Goal: Book appointment/travel/reservation

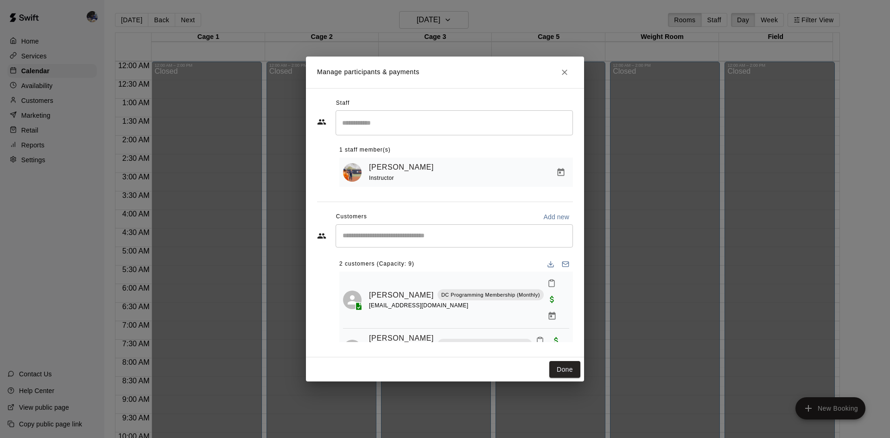
scroll to position [475, 0]
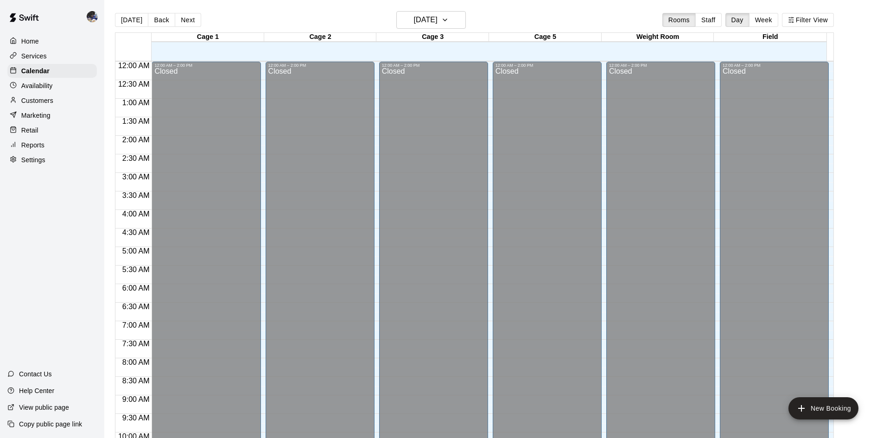
scroll to position [387, 0]
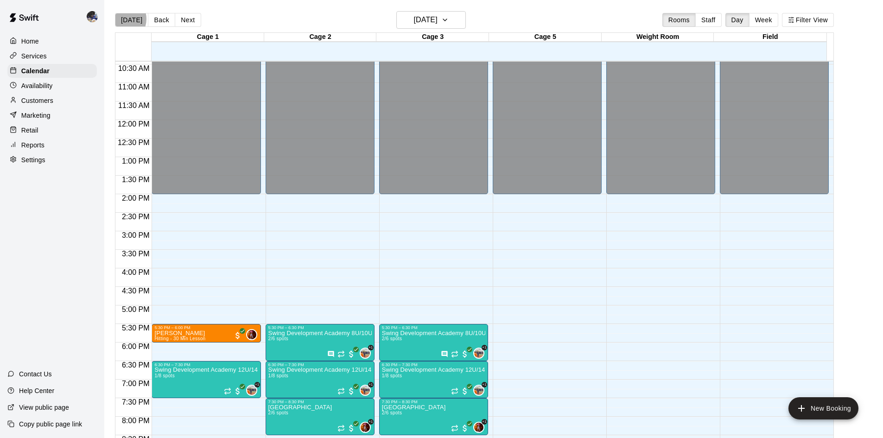
click at [121, 19] on button "[DATE]" at bounding box center [131, 20] width 33 height 14
click at [187, 21] on button "Next" at bounding box center [188, 20] width 26 height 14
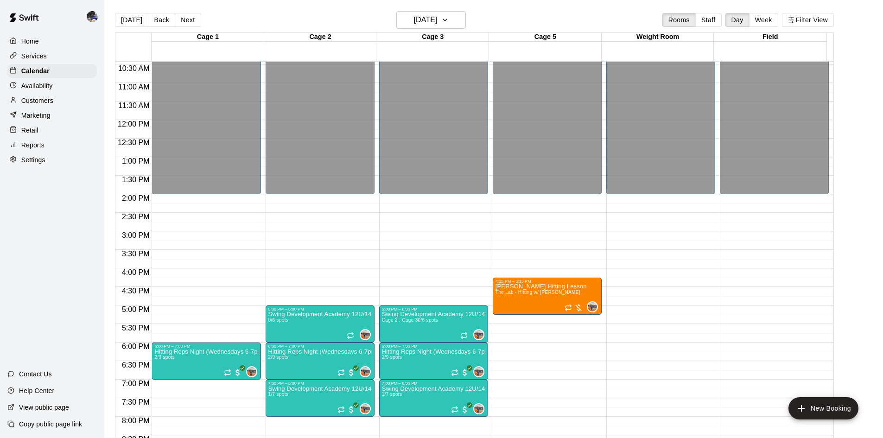
click at [187, 21] on button "Next" at bounding box center [188, 20] width 26 height 14
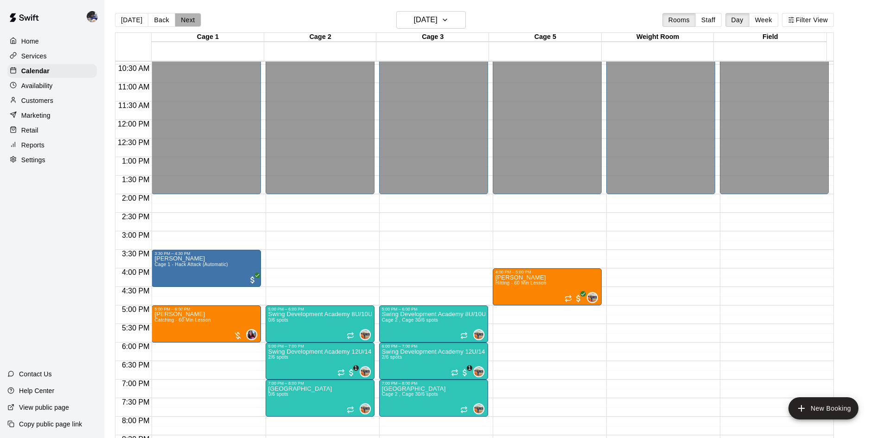
click at [187, 21] on button "Next" at bounding box center [188, 20] width 26 height 14
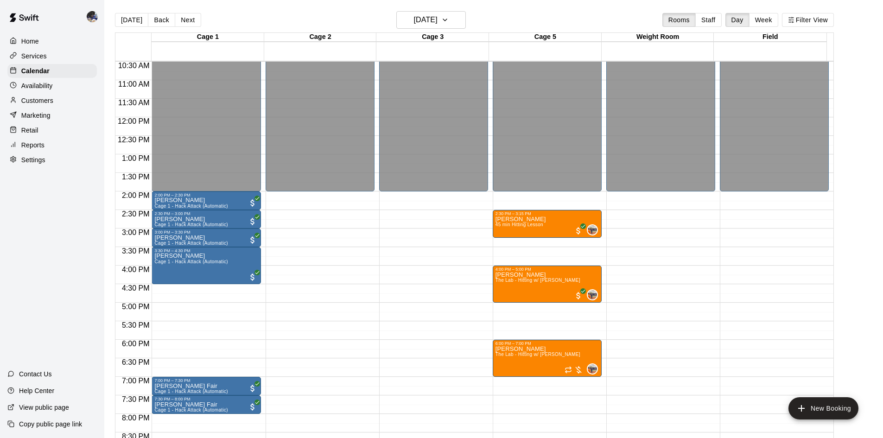
scroll to position [388, 0]
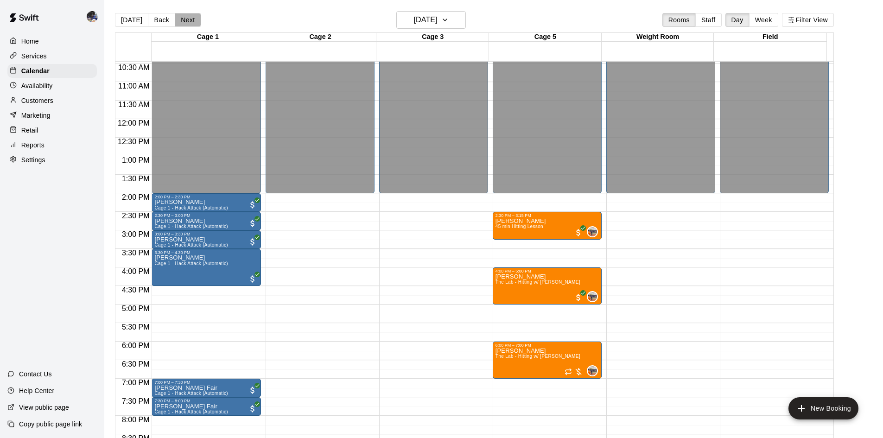
click at [184, 17] on button "Next" at bounding box center [188, 20] width 26 height 14
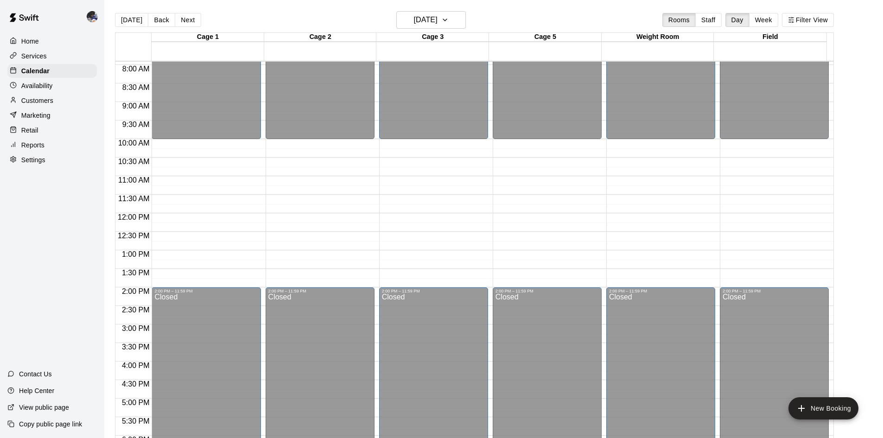
scroll to position [0, 0]
click at [181, 23] on button "Next" at bounding box center [188, 20] width 26 height 14
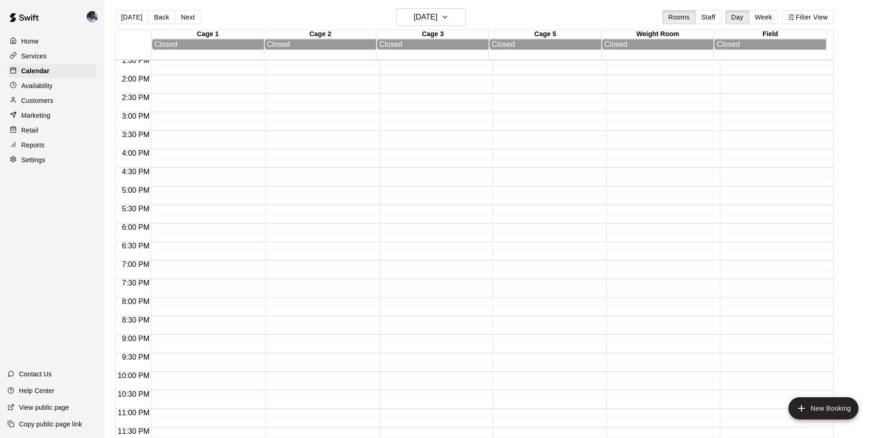
scroll to position [3, 0]
click at [179, 16] on button "Next" at bounding box center [188, 17] width 26 height 14
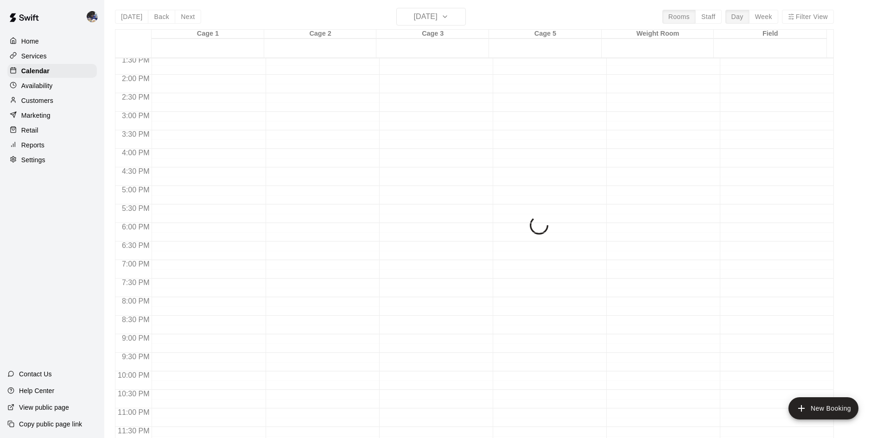
scroll to position [504, 0]
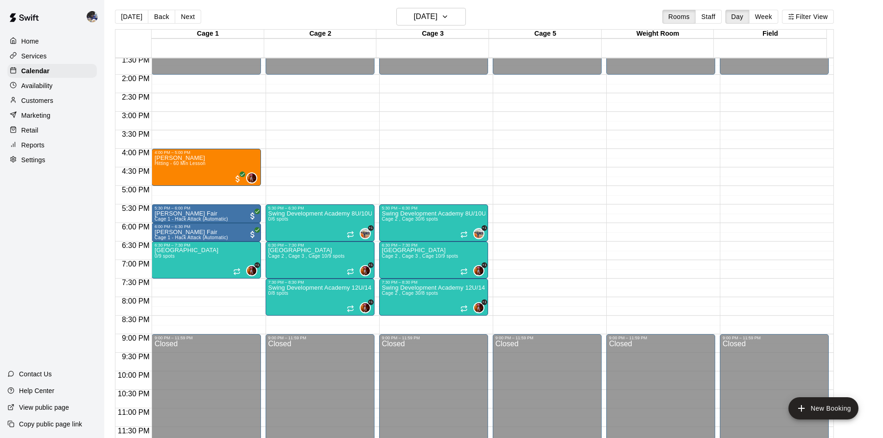
click at [179, 16] on button "Next" at bounding box center [188, 17] width 26 height 14
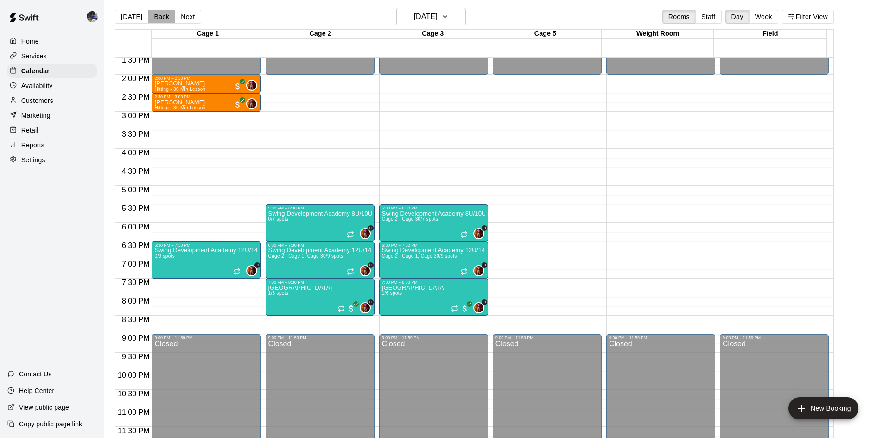
click at [164, 16] on button "Back" at bounding box center [161, 17] width 27 height 14
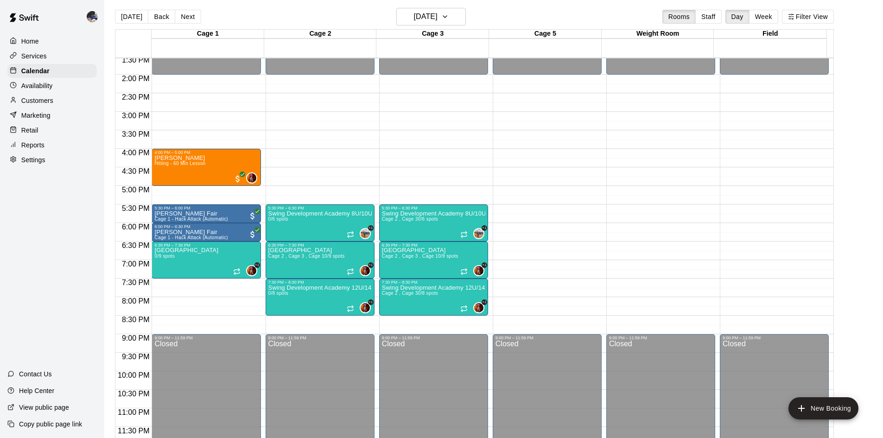
click at [163, 16] on button "Back" at bounding box center [161, 17] width 27 height 14
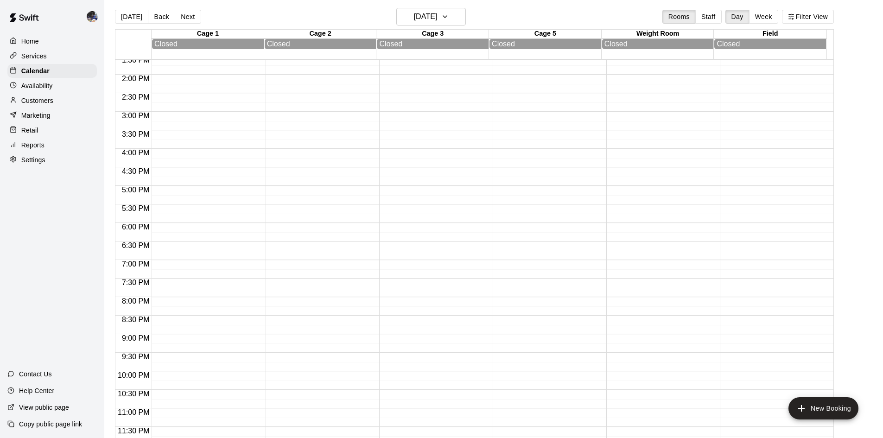
click at [184, 17] on button "Next" at bounding box center [188, 17] width 26 height 14
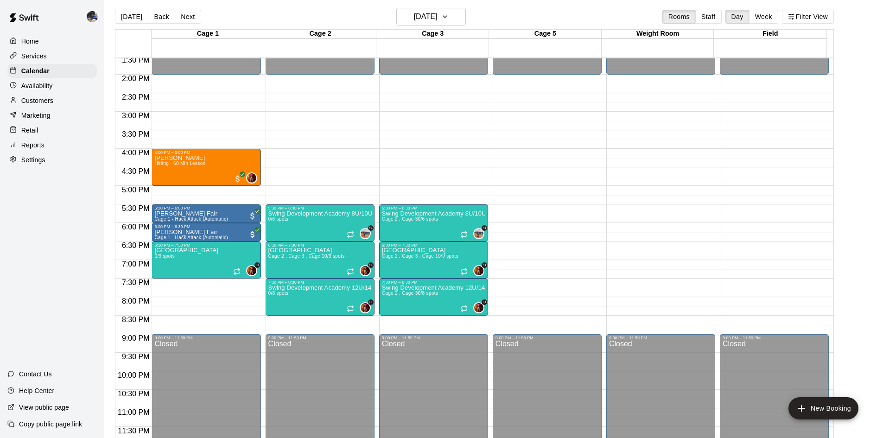
click at [164, 18] on button "Back" at bounding box center [161, 17] width 27 height 14
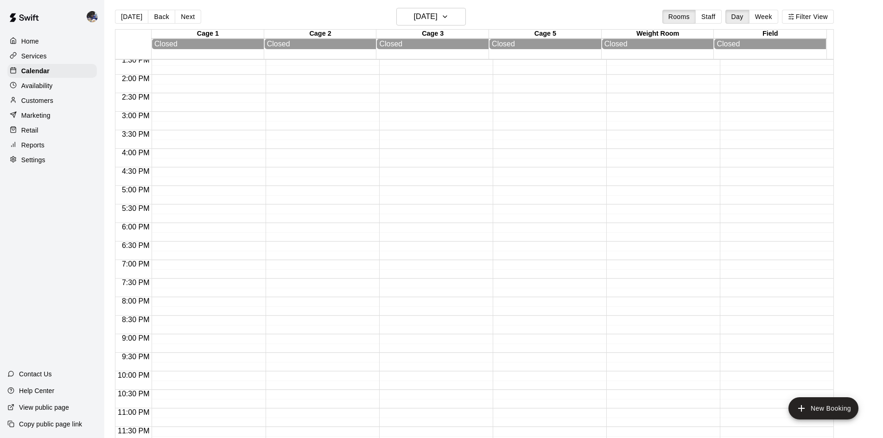
click at [136, 19] on button "[DATE]" at bounding box center [131, 17] width 33 height 14
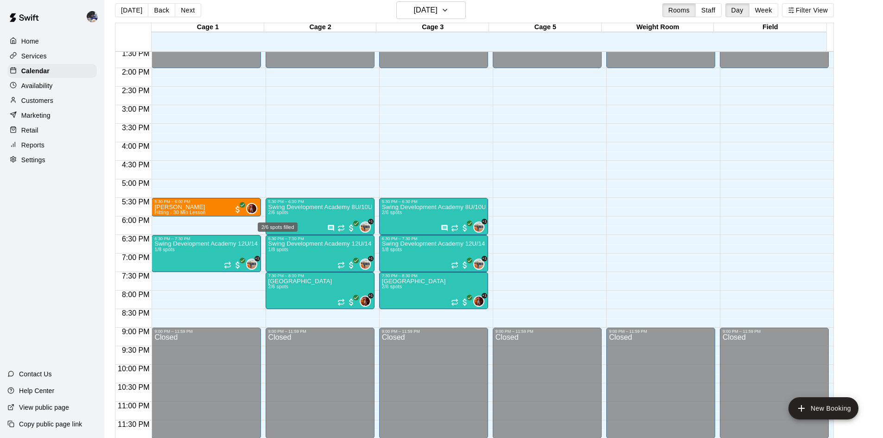
scroll to position [15, 0]
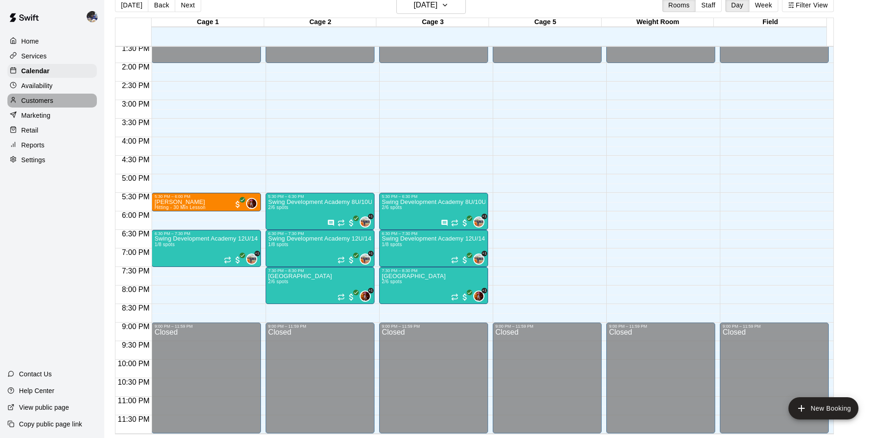
click at [29, 102] on p "Customers" at bounding box center [37, 100] width 32 height 9
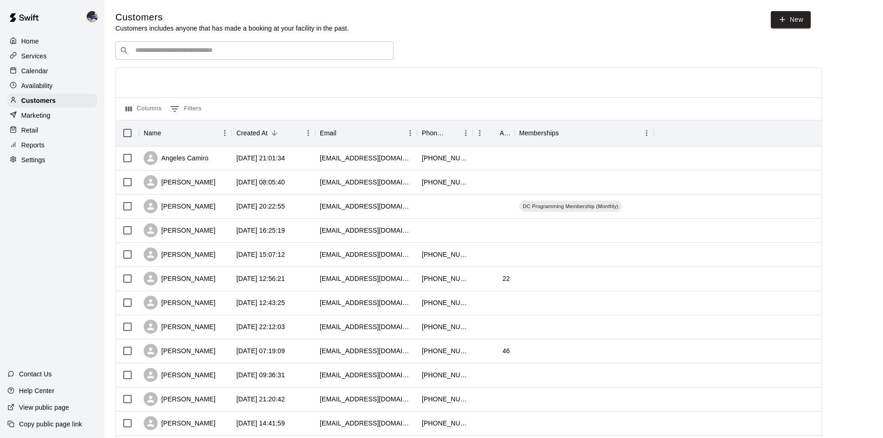
click at [240, 51] on input "Search customers by name or email" at bounding box center [261, 50] width 257 height 9
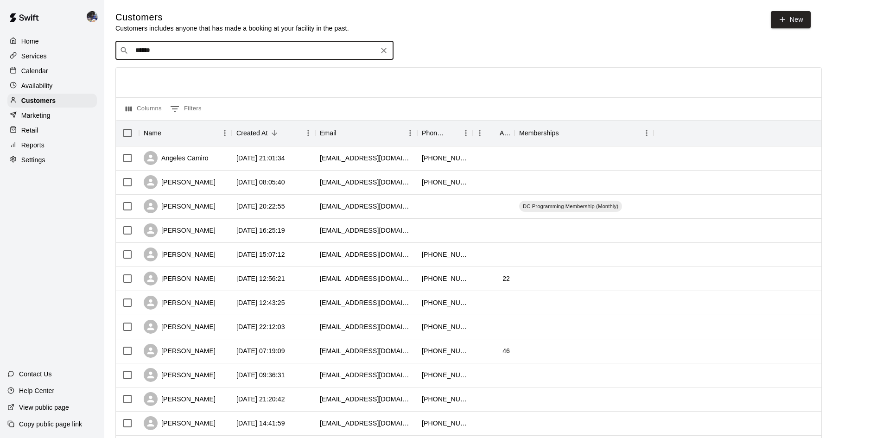
type input "*******"
click at [146, 99] on p "Penelope Pollock" at bounding box center [169, 101] width 57 height 10
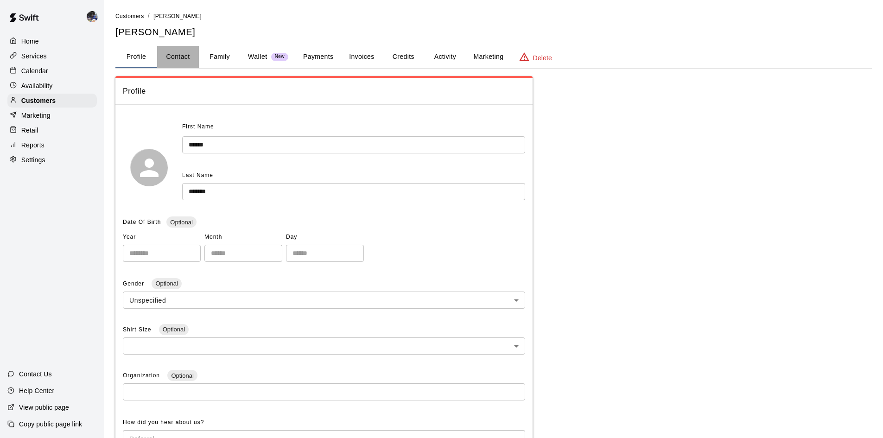
click at [190, 56] on button "Contact" at bounding box center [178, 57] width 42 height 22
select select "**"
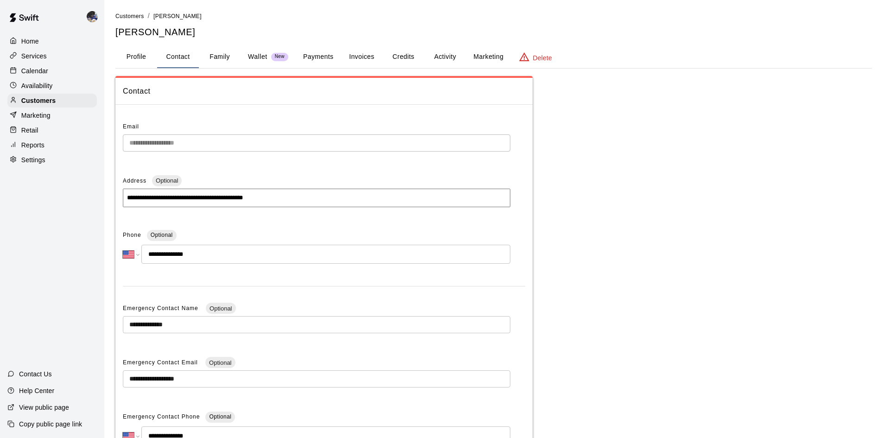
click at [217, 57] on button "Family" at bounding box center [220, 57] width 42 height 22
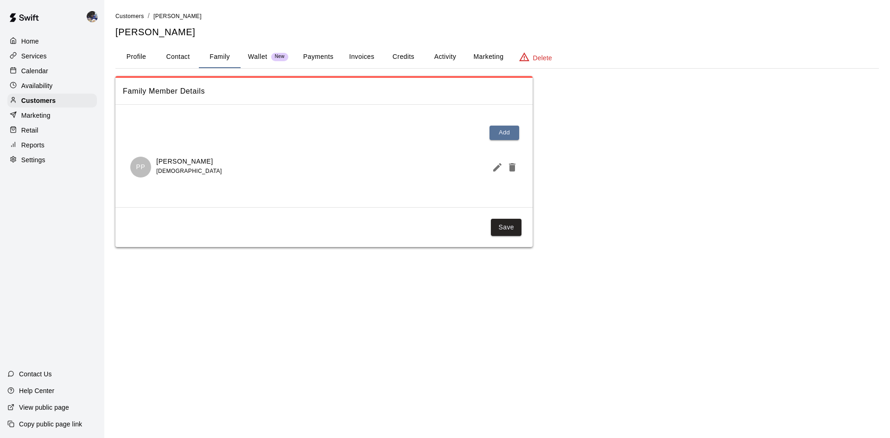
click at [301, 58] on button "Payments" at bounding box center [318, 57] width 45 height 22
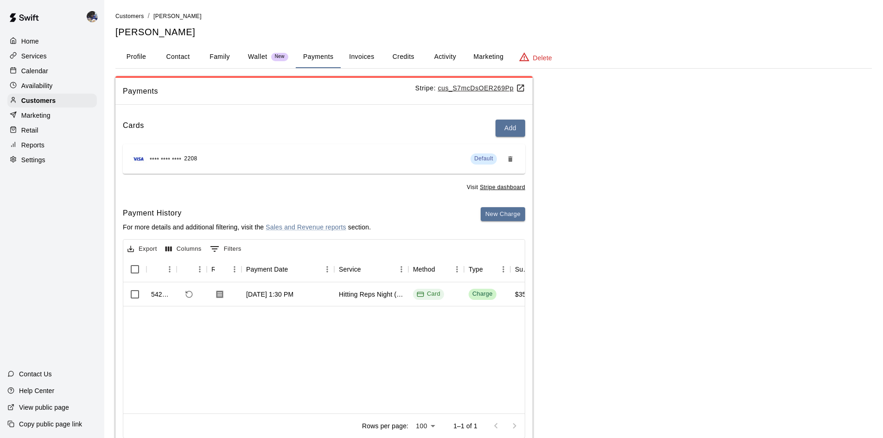
click at [357, 63] on button "Invoices" at bounding box center [362, 57] width 42 height 22
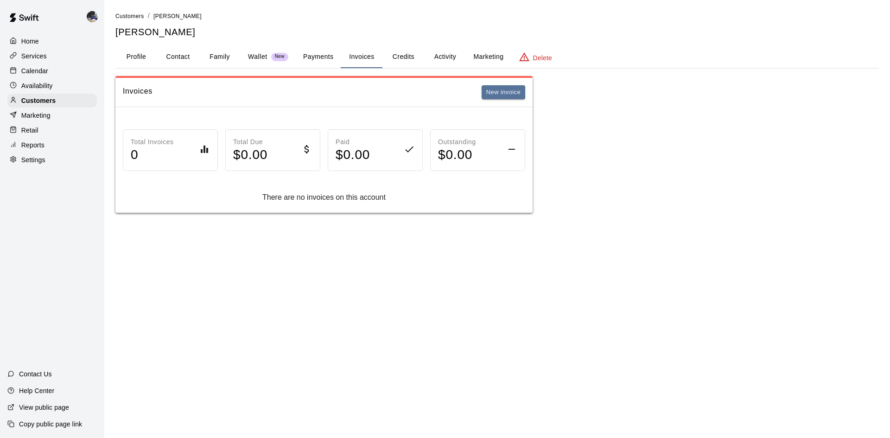
drag, startPoint x: 417, startPoint y: 61, endPoint x: 442, endPoint y: 60, distance: 25.0
click at [418, 60] on button "Credits" at bounding box center [404, 57] width 42 height 22
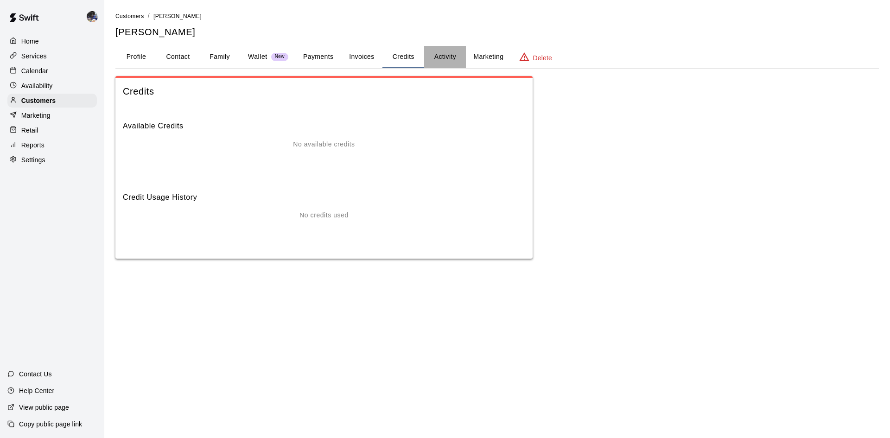
click at [447, 59] on button "Activity" at bounding box center [445, 57] width 42 height 22
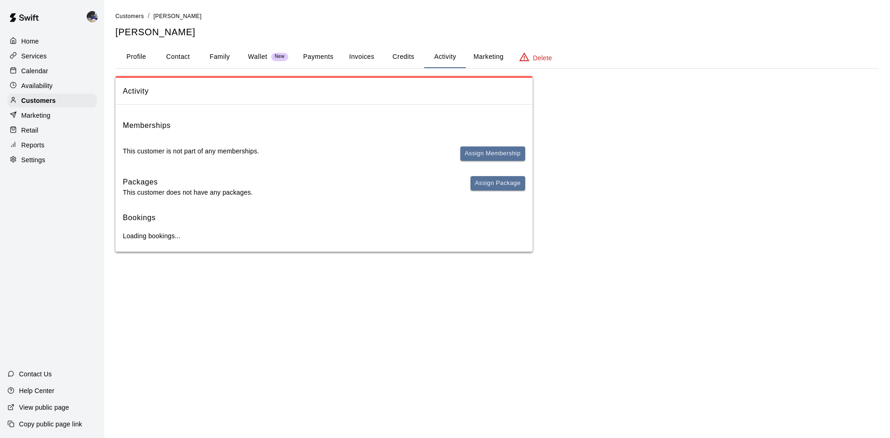
click at [478, 60] on button "Marketing" at bounding box center [488, 57] width 45 height 22
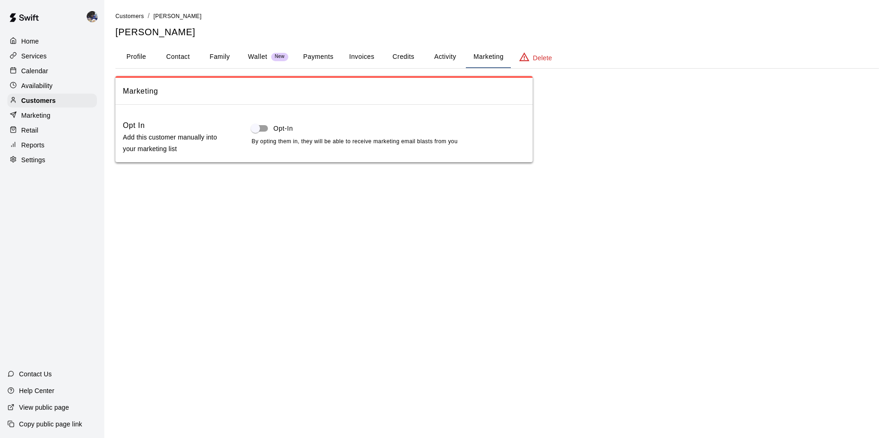
click at [207, 55] on button "Family" at bounding box center [220, 57] width 42 height 22
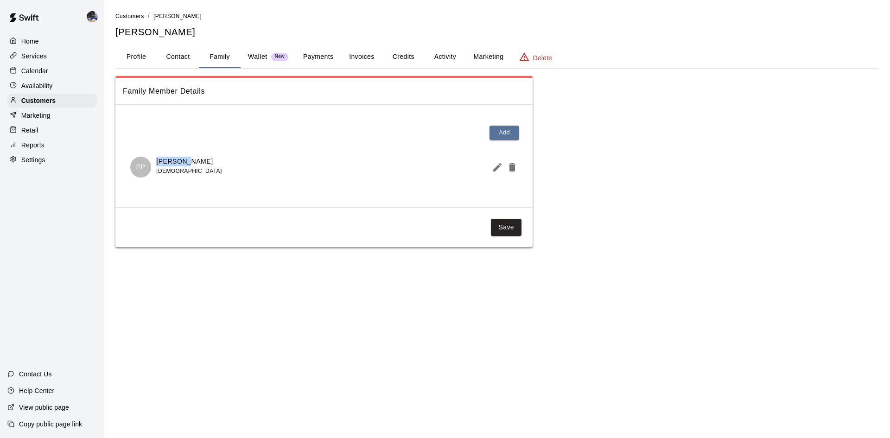
copy p "Penelope"
drag, startPoint x: 185, startPoint y: 161, endPoint x: 152, endPoint y: 160, distance: 32.5
click at [152, 160] on div "PP Penelope Pollock 7 years old" at bounding box center [176, 167] width 92 height 21
click at [40, 76] on p "Calendar" at bounding box center [34, 70] width 27 height 9
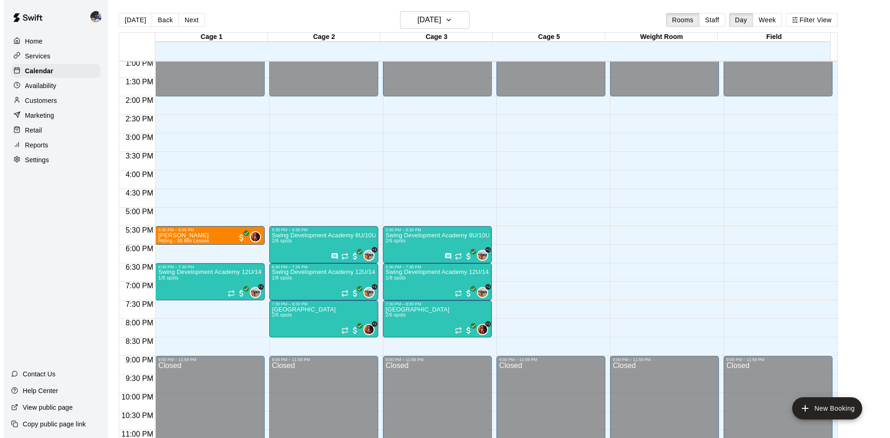
scroll to position [485, 0]
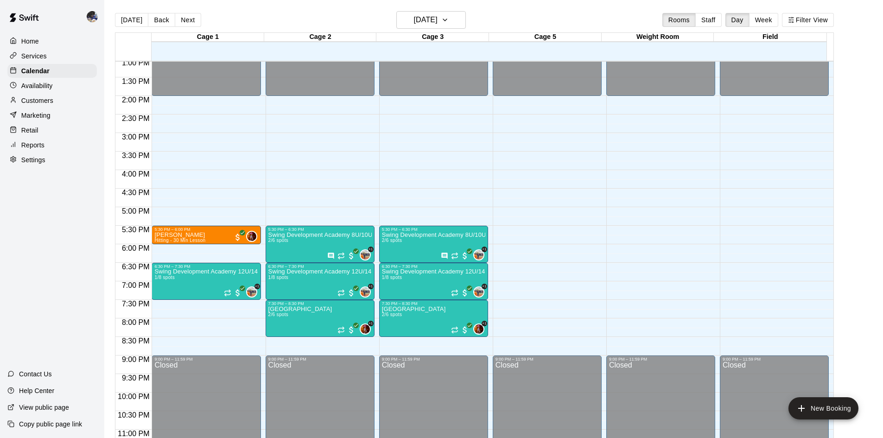
click at [128, 24] on button "[DATE]" at bounding box center [131, 20] width 33 height 14
click at [182, 20] on button "Next" at bounding box center [188, 20] width 26 height 14
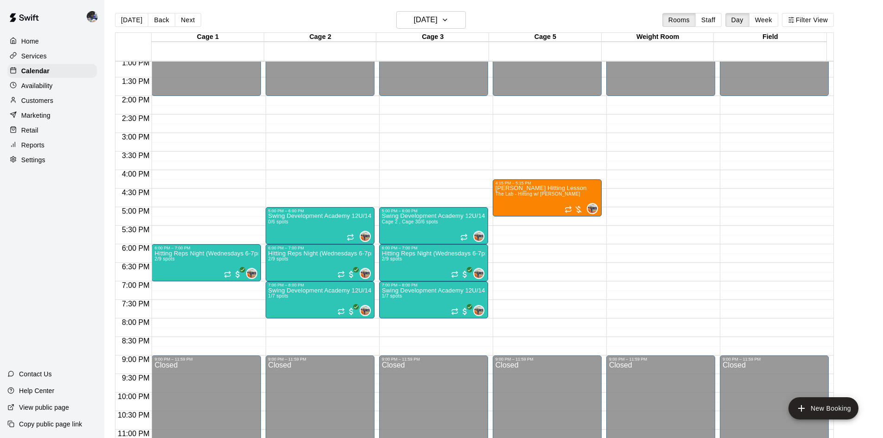
click at [148, 22] on button "Back" at bounding box center [161, 20] width 27 height 14
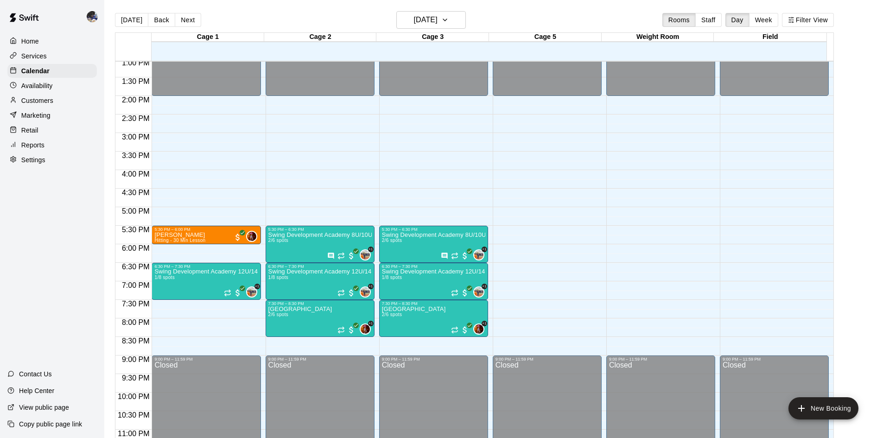
click at [190, 15] on button "Next" at bounding box center [188, 20] width 26 height 14
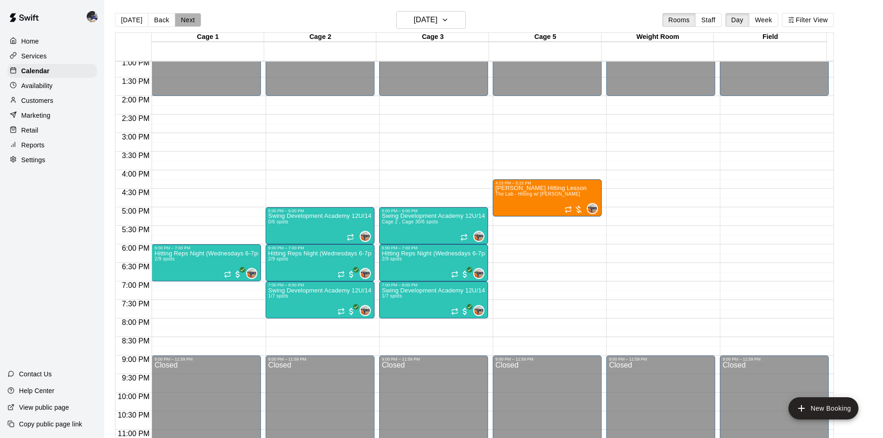
click at [178, 19] on button "Next" at bounding box center [188, 20] width 26 height 14
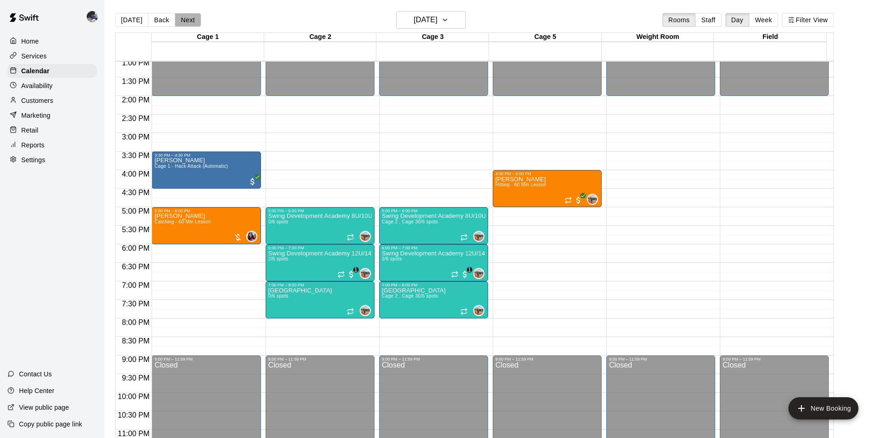
click at [176, 20] on button "Next" at bounding box center [188, 20] width 26 height 14
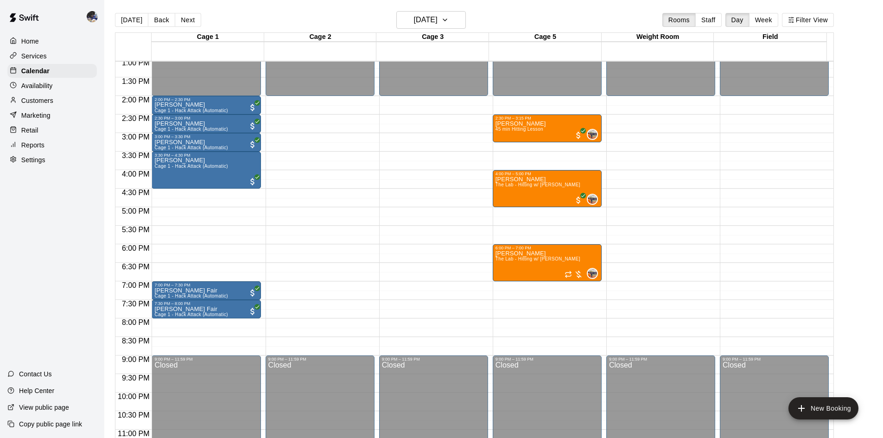
click at [166, 24] on button "Back" at bounding box center [161, 20] width 27 height 14
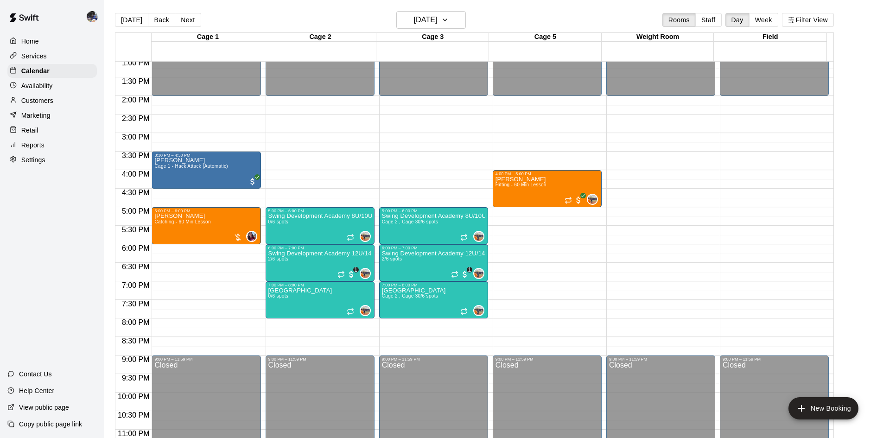
click at [132, 20] on button "[DATE]" at bounding box center [131, 20] width 33 height 14
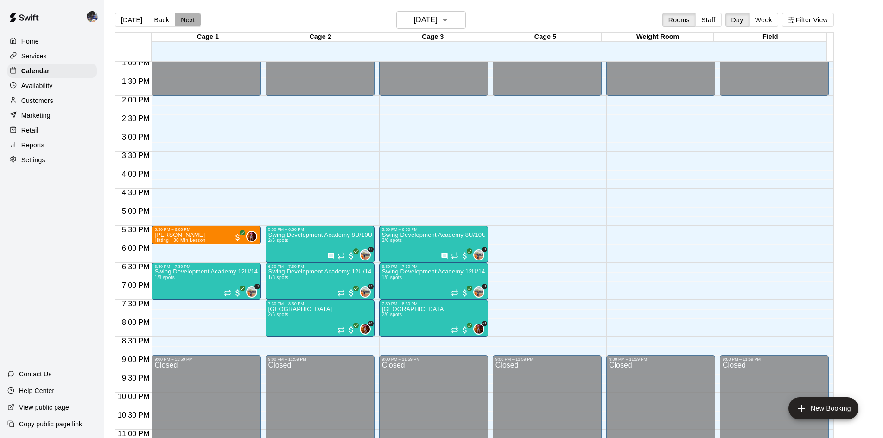
click at [177, 22] on button "Next" at bounding box center [188, 20] width 26 height 14
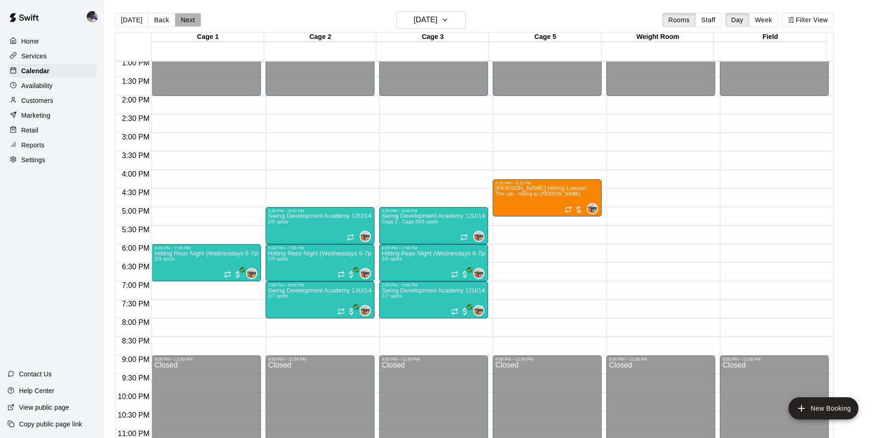
click at [185, 21] on button "Next" at bounding box center [188, 20] width 26 height 14
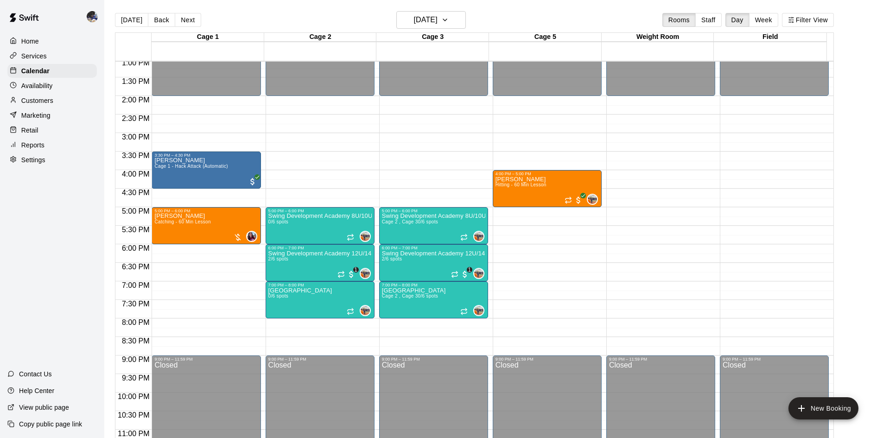
click at [179, 22] on button "Next" at bounding box center [188, 20] width 26 height 14
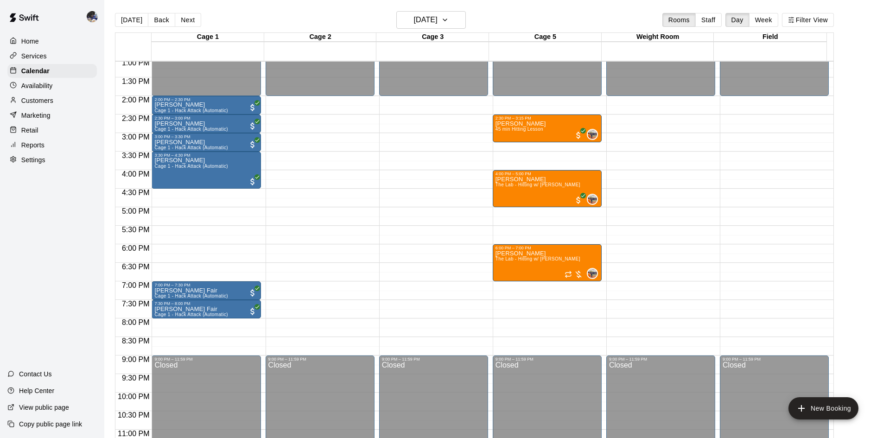
click at [117, 12] on div "Today Back Next Friday Sep 19 Rooms Staff Day Week Filter View" at bounding box center [474, 21] width 719 height 21
click at [124, 15] on button "[DATE]" at bounding box center [131, 20] width 33 height 14
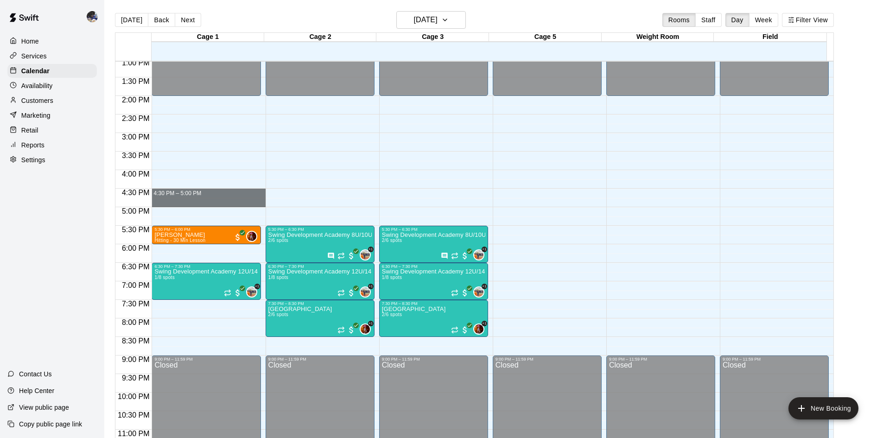
drag, startPoint x: 188, startPoint y: 191, endPoint x: 188, endPoint y: 199, distance: 8.8
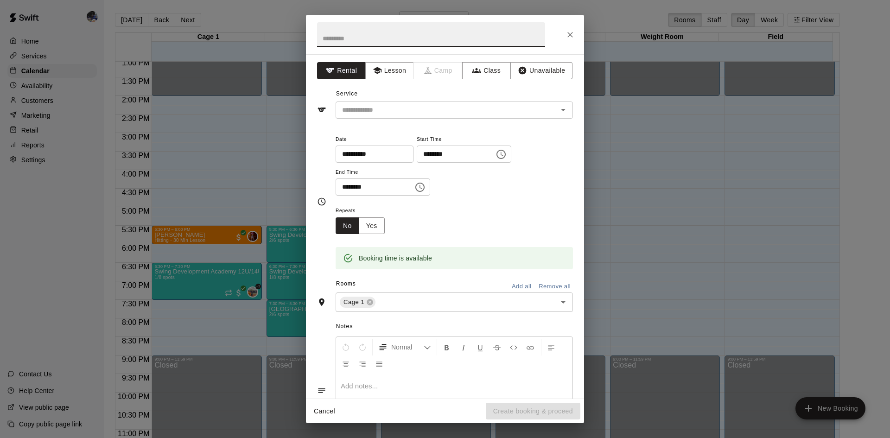
click at [386, 70] on button "Lesson" at bounding box center [389, 70] width 49 height 17
click at [379, 118] on div "**********" at bounding box center [445, 226] width 278 height 345
click at [380, 110] on input "text" at bounding box center [441, 110] width 204 height 12
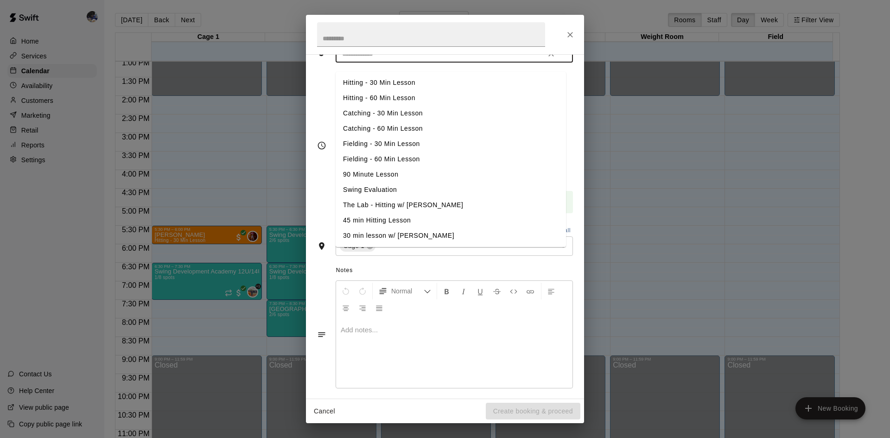
scroll to position [63, 0]
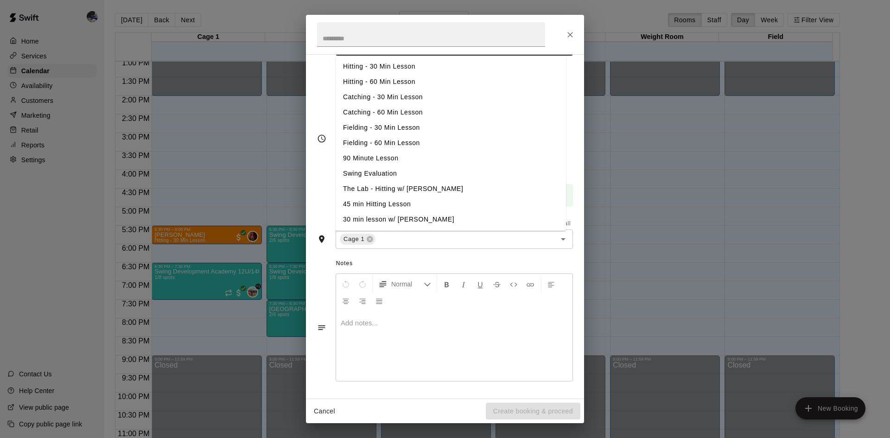
click at [393, 220] on li "30 min lesson w/ Kylie Chung" at bounding box center [451, 219] width 230 height 15
type input "**********"
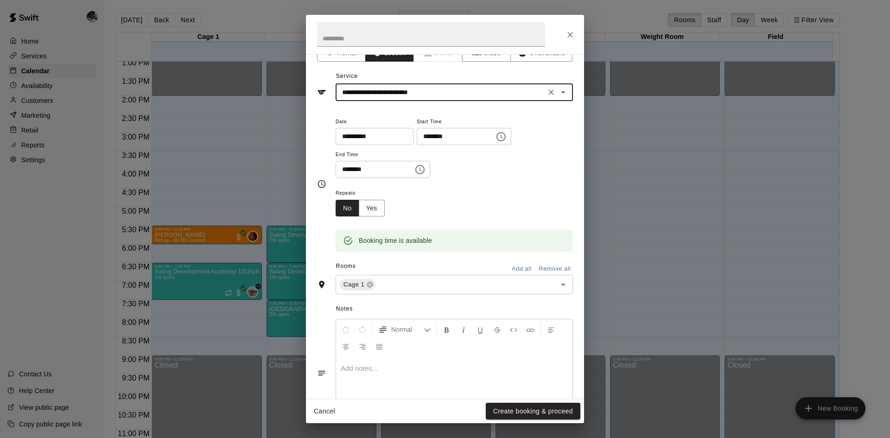
scroll to position [0, 0]
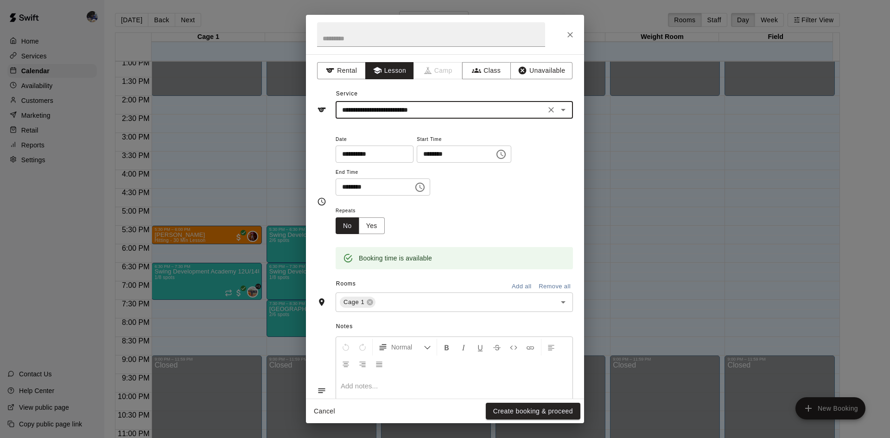
click at [537, 411] on button "Create booking & proceed" at bounding box center [533, 411] width 95 height 17
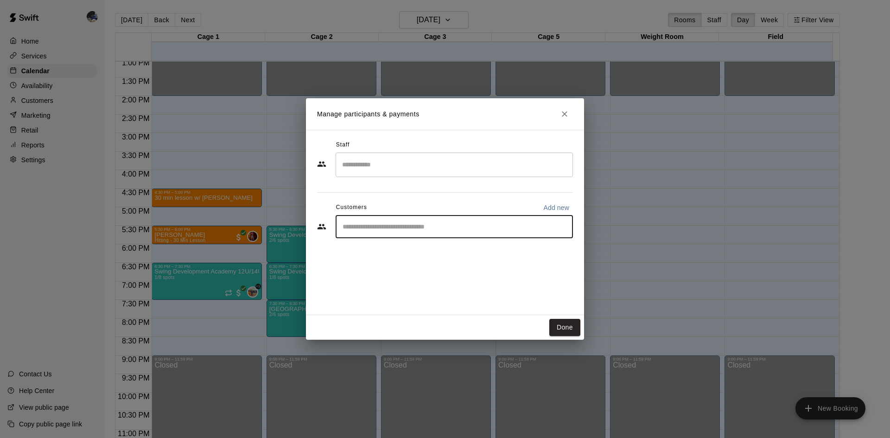
click at [421, 223] on input "Start typing to search customers..." at bounding box center [454, 226] width 229 height 9
click at [356, 157] on input "Search staff" at bounding box center [454, 165] width 229 height 16
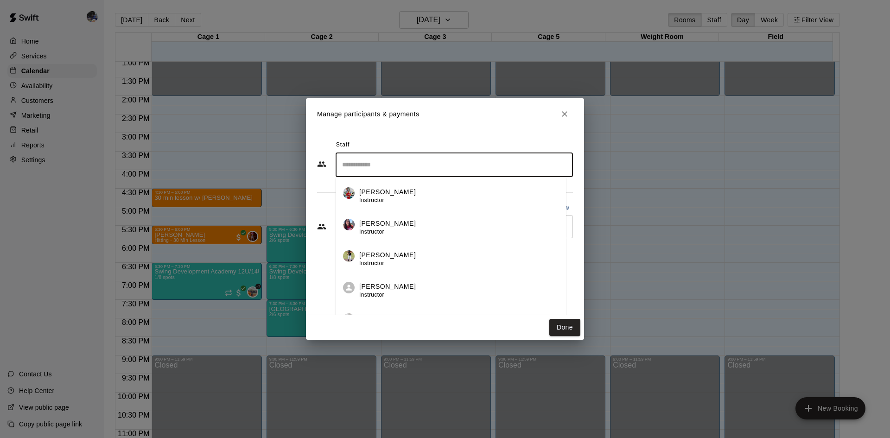
click at [382, 200] on span "Instructor" at bounding box center [371, 200] width 25 height 6
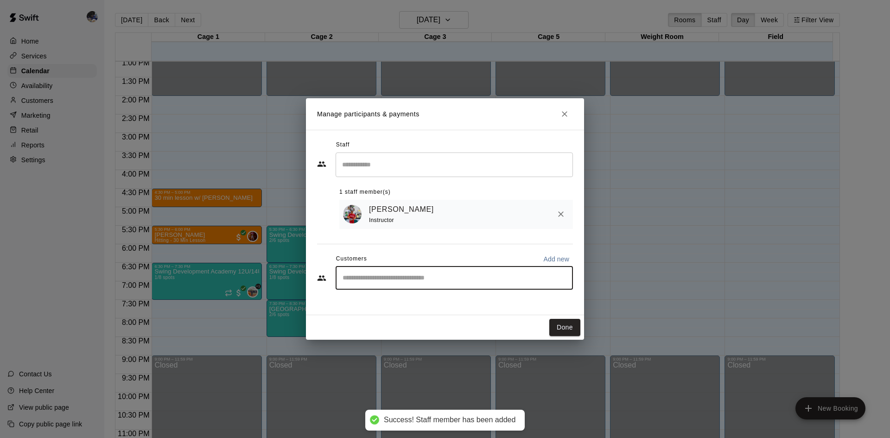
click at [396, 281] on input "Start typing to search customers..." at bounding box center [454, 278] width 229 height 9
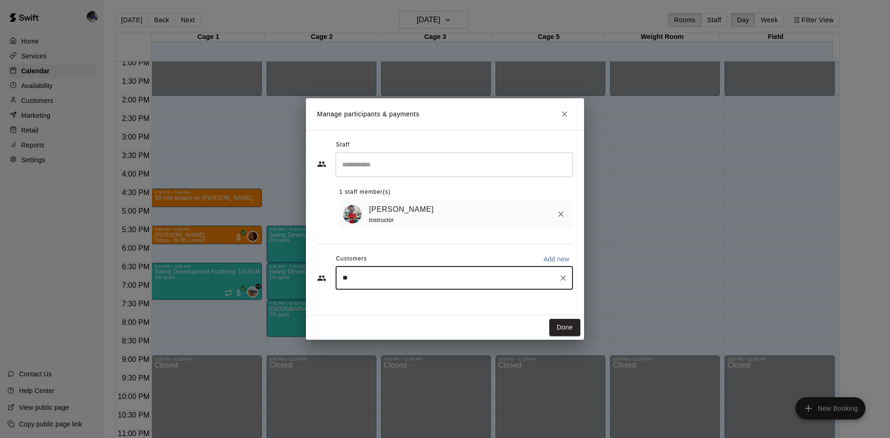
type input "*"
type input "*****"
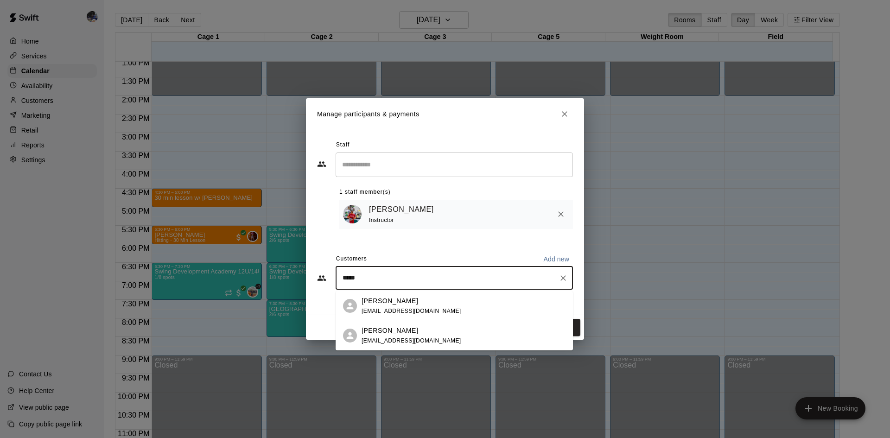
click at [379, 307] on div "Olivia Pollock oliviab16@gmail.com" at bounding box center [412, 306] width 100 height 20
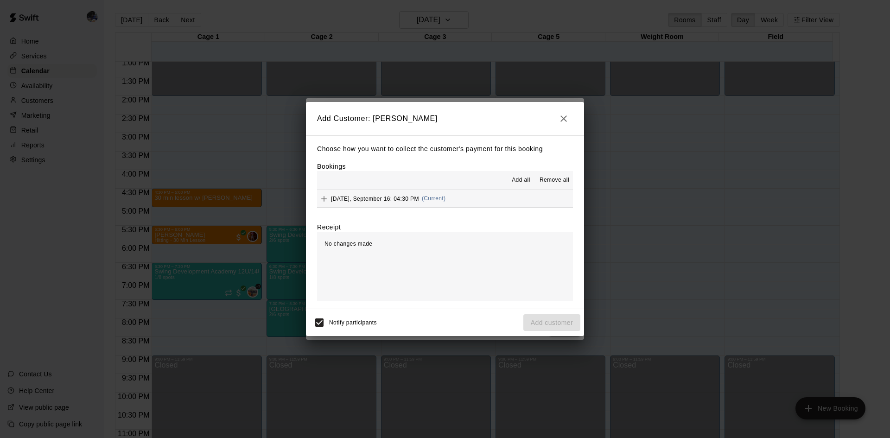
click at [562, 121] on icon "button" at bounding box center [564, 118] width 6 height 6
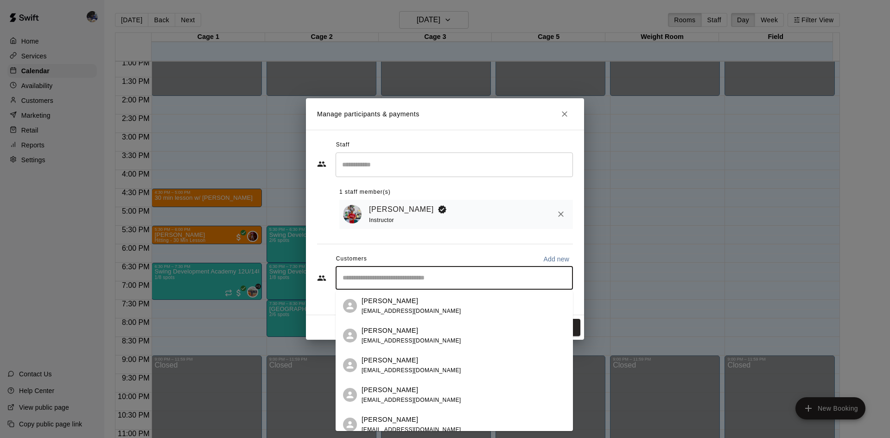
click at [428, 276] on input "Start typing to search customers..." at bounding box center [454, 278] width 229 height 9
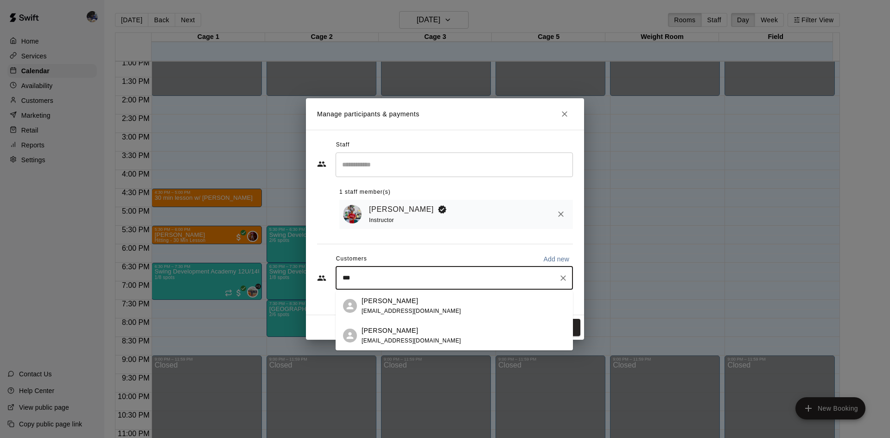
type input "****"
click at [383, 339] on span "oliviab16@gmail.com" at bounding box center [412, 341] width 100 height 6
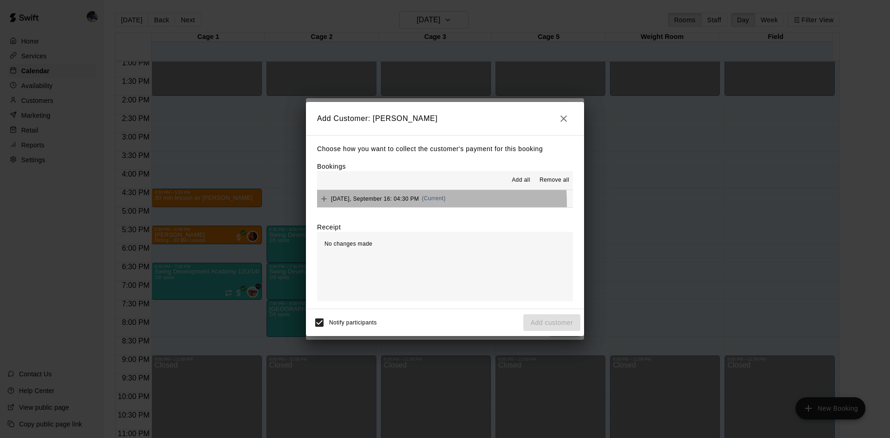
click at [378, 205] on div "Tuesday, September 16: 04:30 PM (Current)" at bounding box center [381, 199] width 128 height 14
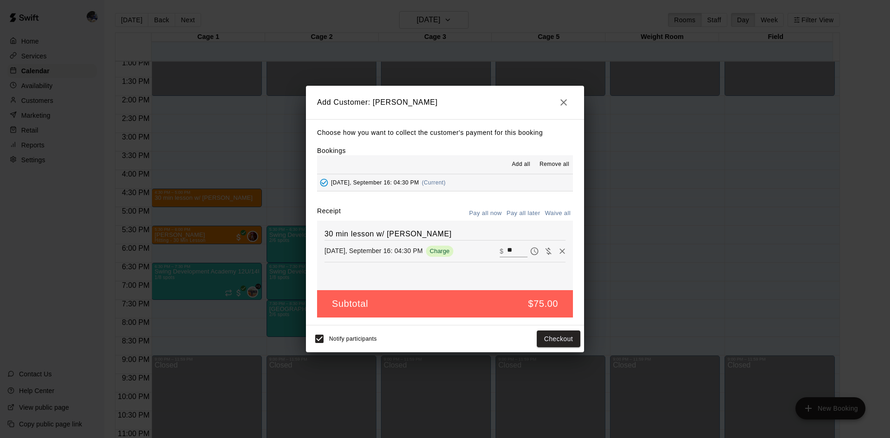
click at [509, 254] on input "**" at bounding box center [517, 251] width 20 height 12
click at [574, 337] on button "Checkout" at bounding box center [559, 339] width 44 height 17
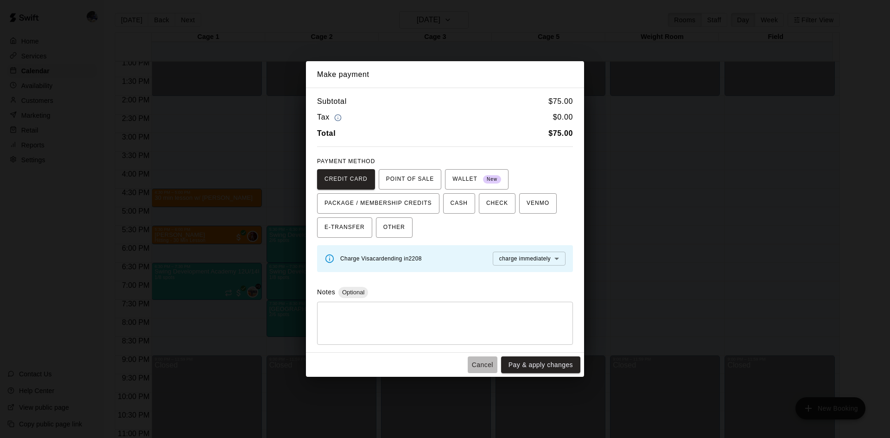
click at [479, 366] on button "Cancel" at bounding box center [483, 365] width 30 height 17
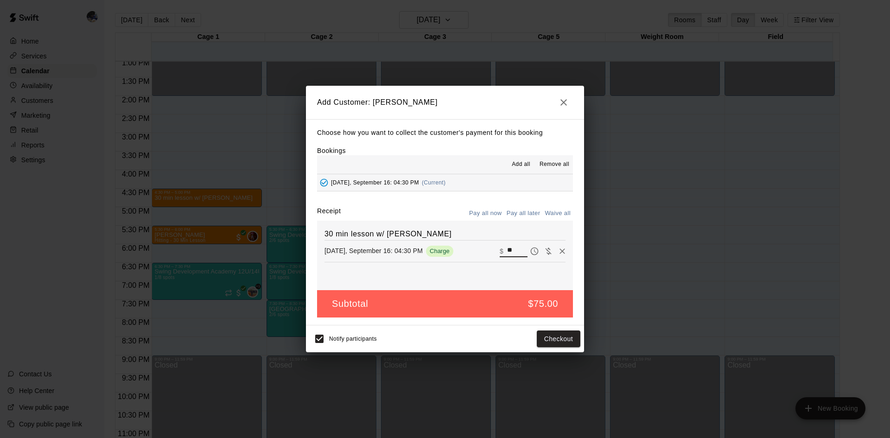
click at [507, 254] on input "**" at bounding box center [517, 251] width 20 height 12
type input "**"
click at [517, 215] on button "Pay all later" at bounding box center [524, 213] width 38 height 14
click at [551, 339] on button "Add customer" at bounding box center [552, 339] width 57 height 17
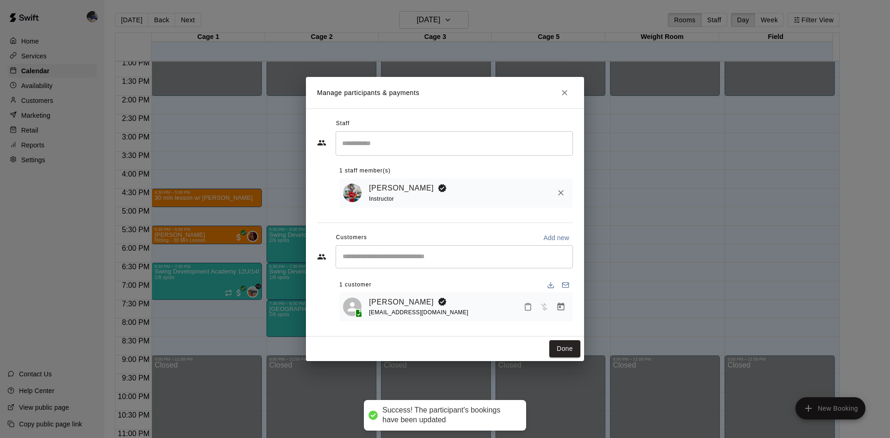
click at [570, 349] on button "Done" at bounding box center [564, 348] width 31 height 17
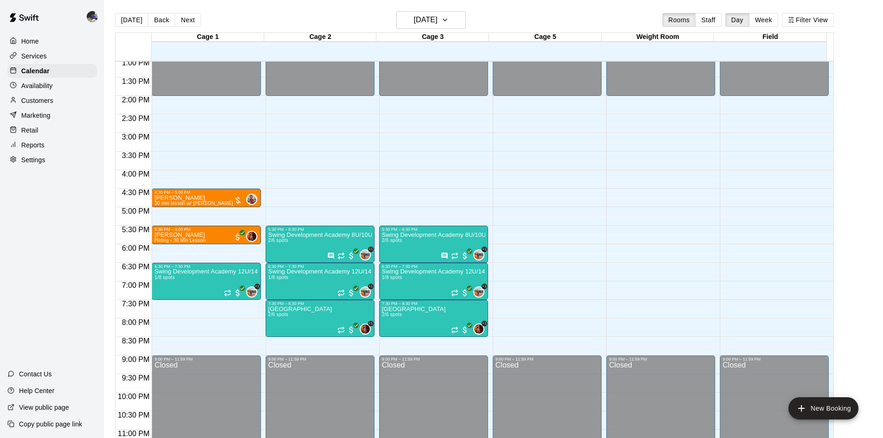
click at [26, 71] on p "Calendar" at bounding box center [35, 70] width 28 height 9
click at [417, 24] on h6 "Tuesday Sep 16" at bounding box center [426, 19] width 24 height 13
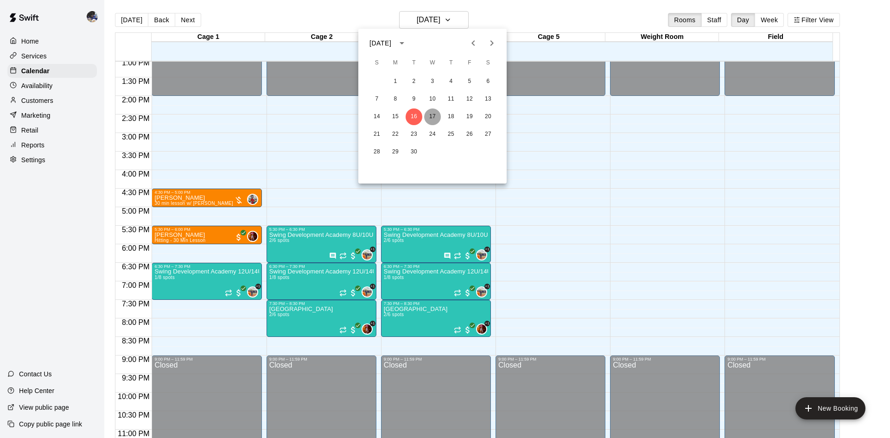
click at [433, 117] on button "17" at bounding box center [432, 117] width 17 height 17
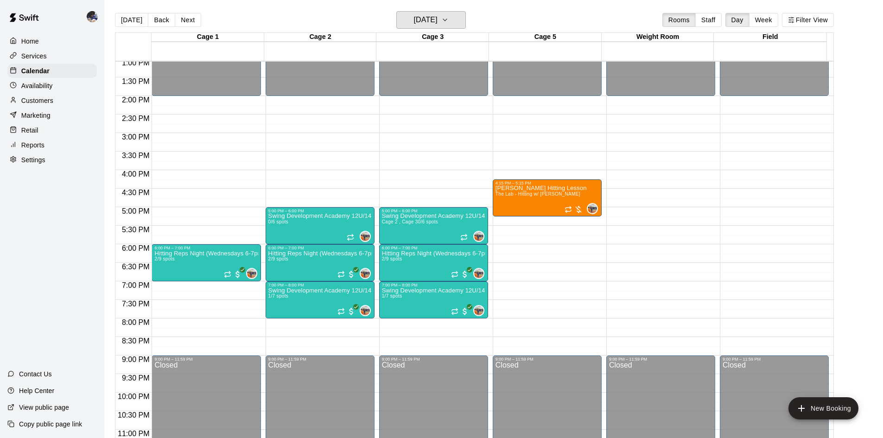
click at [436, 25] on h6 "[DATE]" at bounding box center [426, 19] width 24 height 13
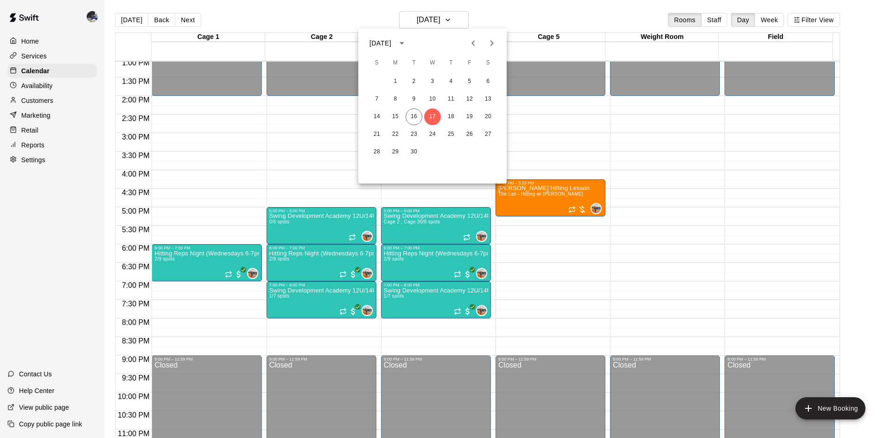
drag, startPoint x: 141, startPoint y: 26, endPoint x: 128, endPoint y: 22, distance: 13.9
click at [138, 24] on div at bounding box center [445, 219] width 890 height 438
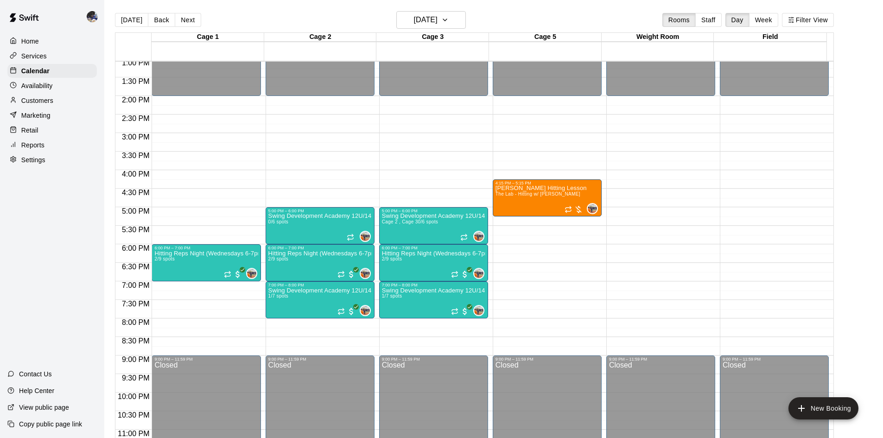
click at [125, 21] on div "September 2025 S M T W T F S 1 2 3 4 5 6 7 8 9 10 11 12 13 14 15 16 17 18 19 20…" at bounding box center [441, 219] width 883 height 438
click at [137, 17] on button "[DATE]" at bounding box center [131, 20] width 33 height 14
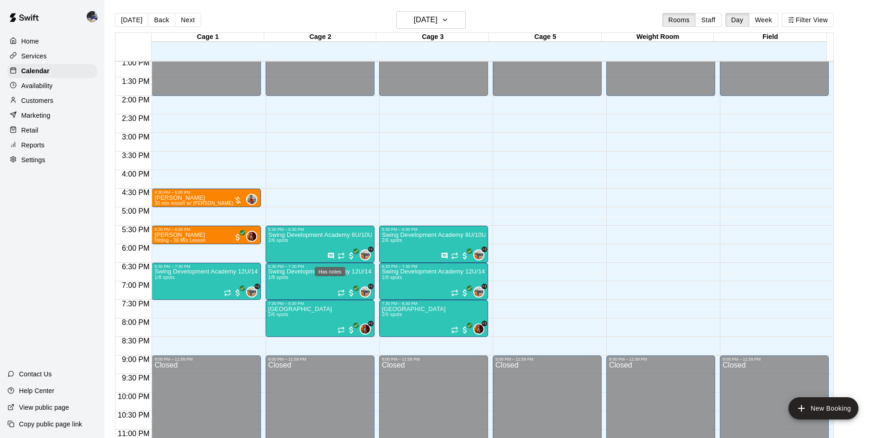
click at [327, 257] on icon "Has notes" at bounding box center [330, 255] width 7 height 7
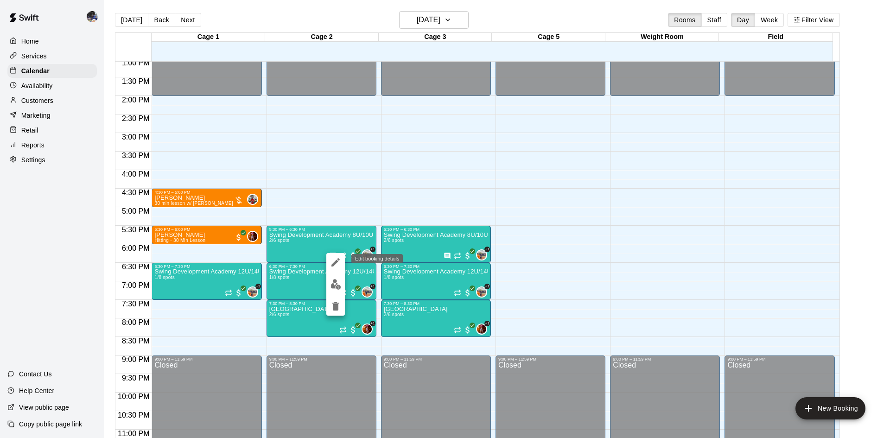
click at [334, 258] on icon "edit" at bounding box center [335, 262] width 11 height 11
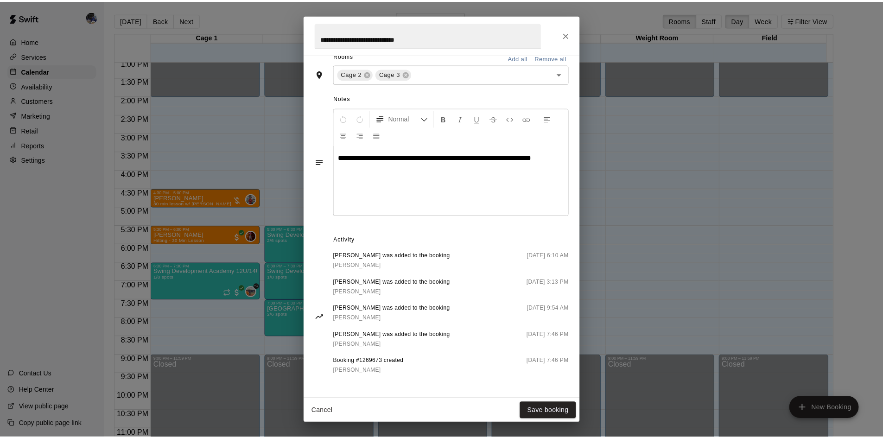
scroll to position [326, 0]
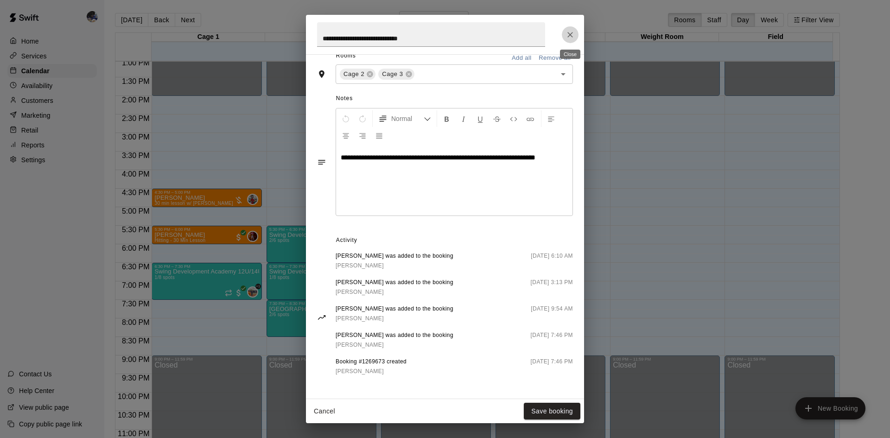
click at [570, 35] on icon "Close" at bounding box center [571, 35] width 6 height 6
